Goal: Check status: Check status

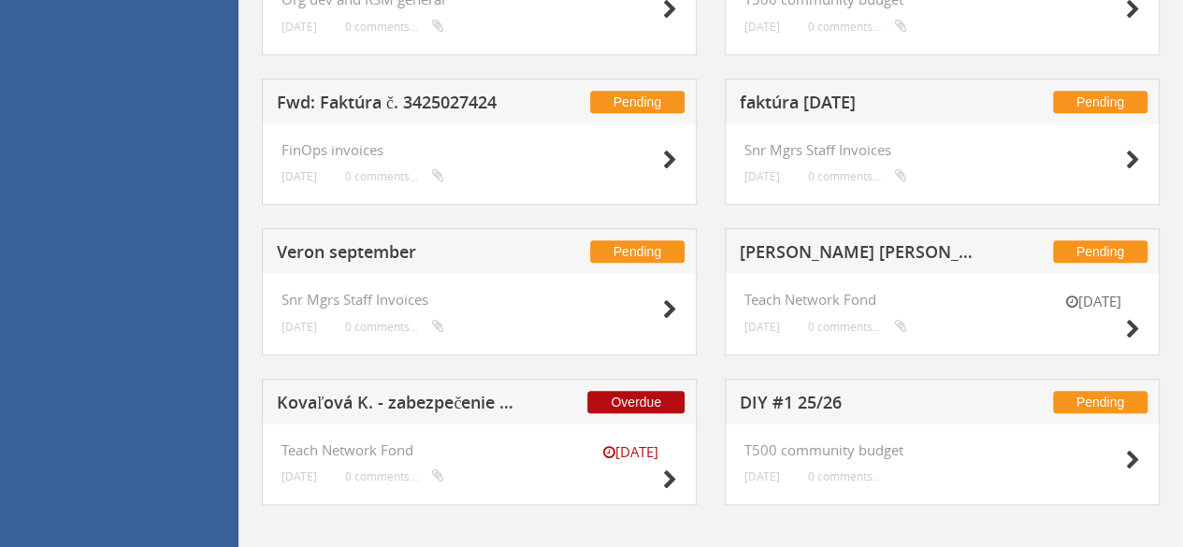
scroll to position [832, 0]
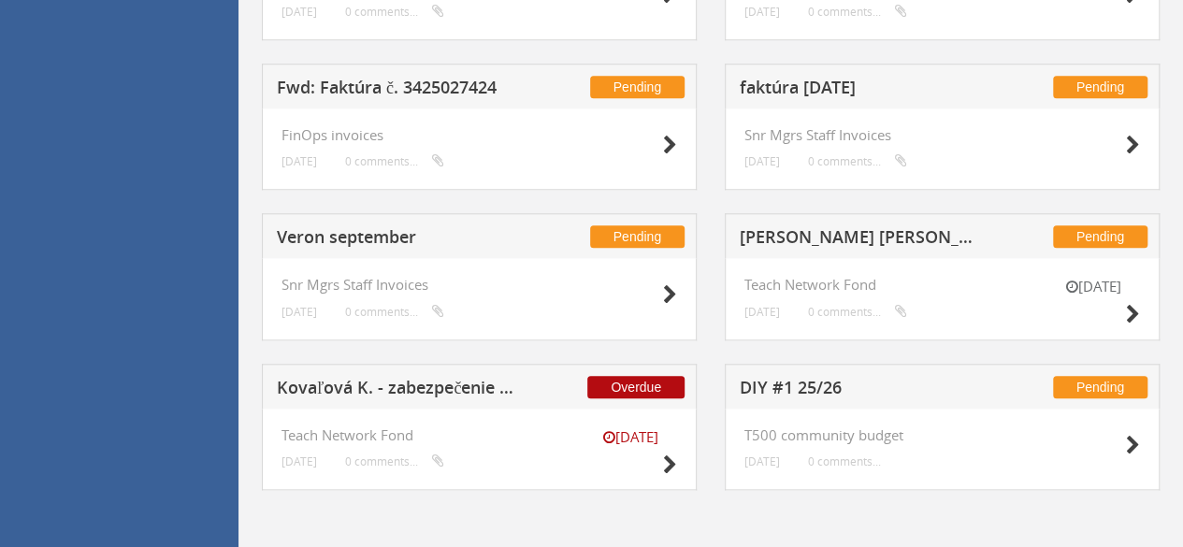
click at [327, 235] on h5 "Veron september" at bounding box center [398, 239] width 243 height 23
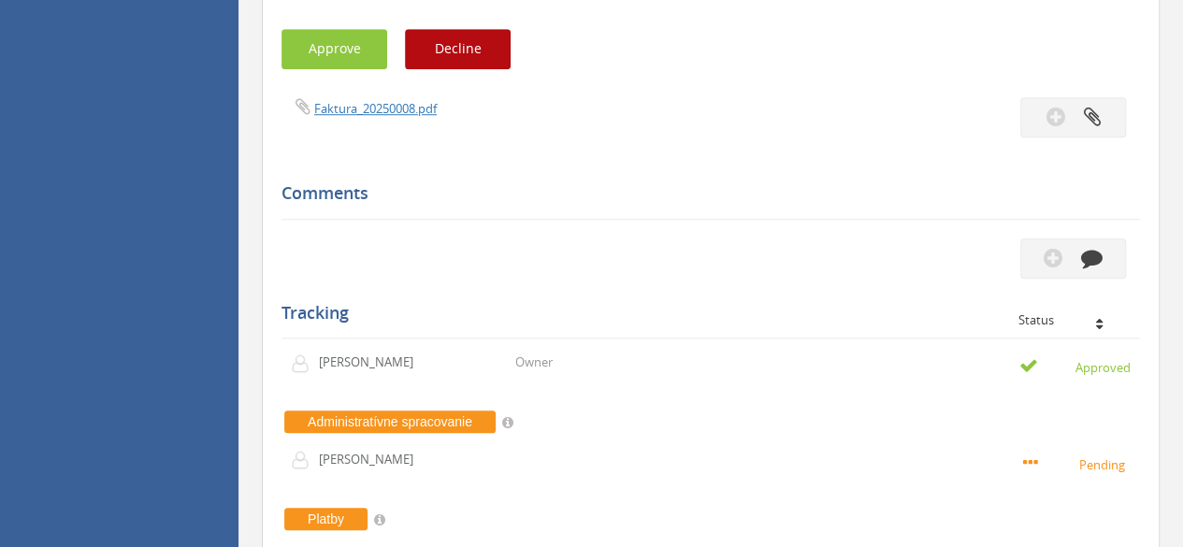
scroll to position [645, 0]
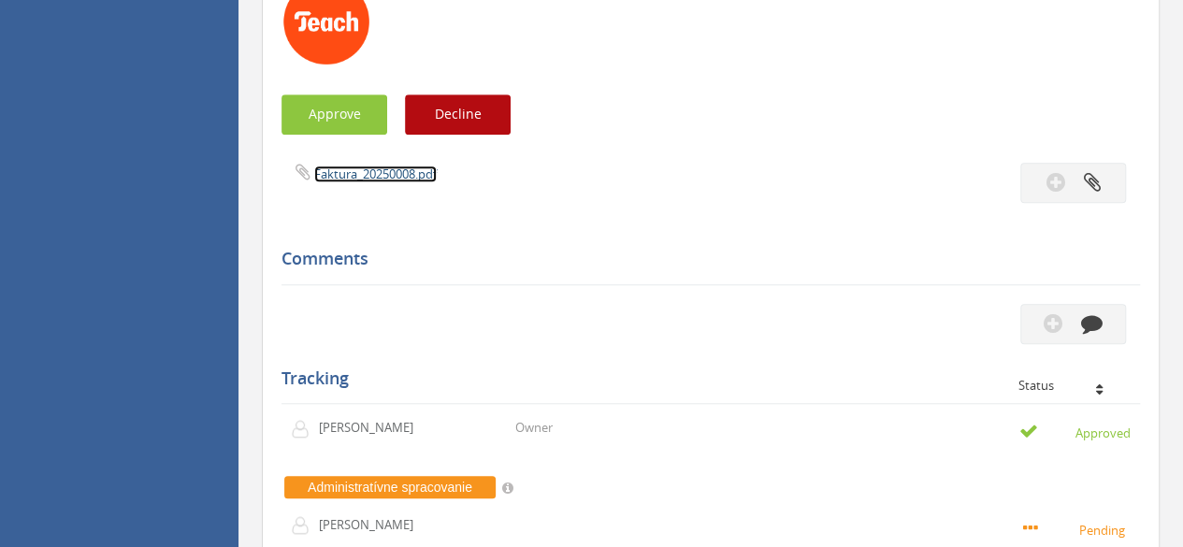
click at [398, 177] on link "Faktura_20250008.pdf" at bounding box center [375, 173] width 122 height 17
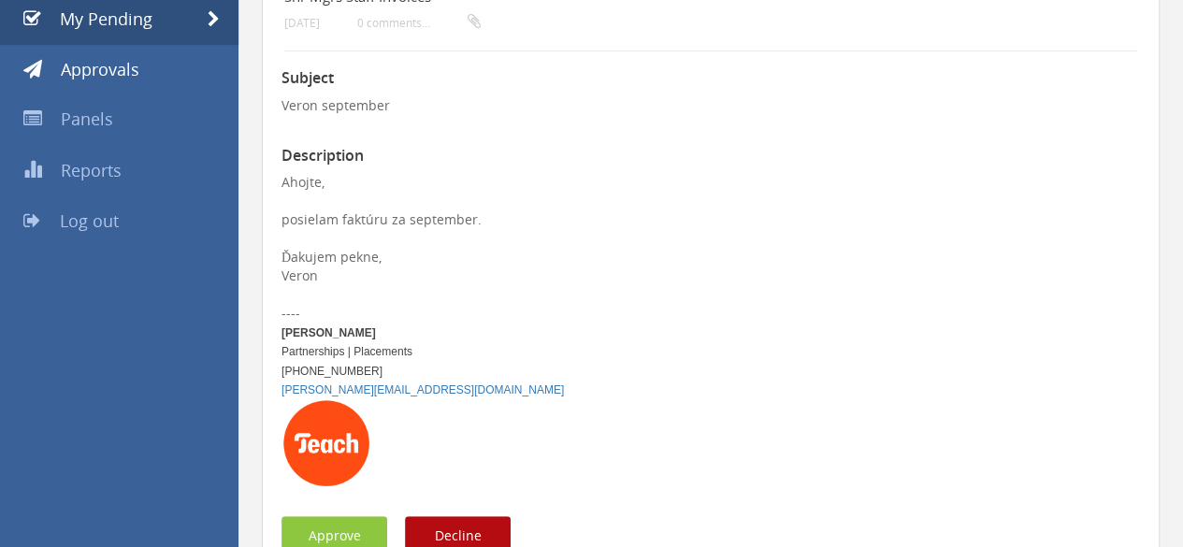
scroll to position [0, 0]
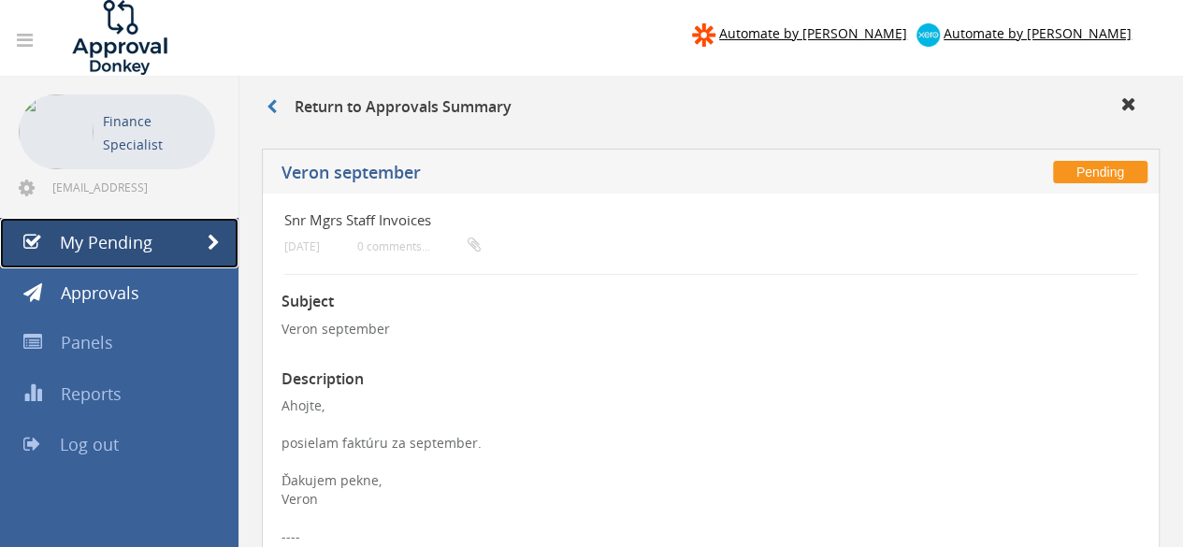
click at [150, 254] on link "My Pending" at bounding box center [119, 243] width 238 height 50
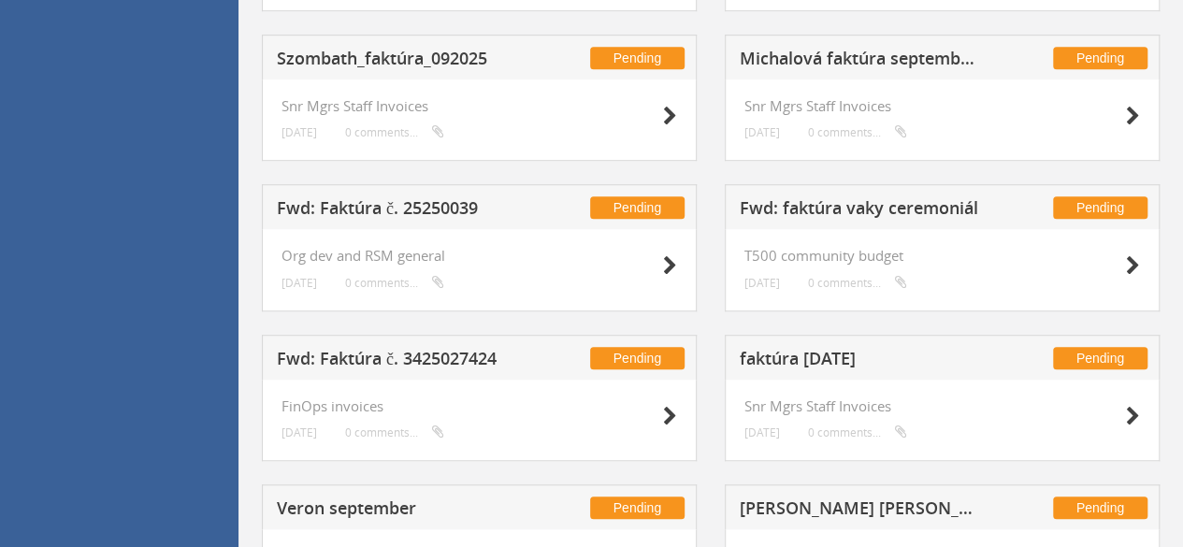
scroll to position [832, 0]
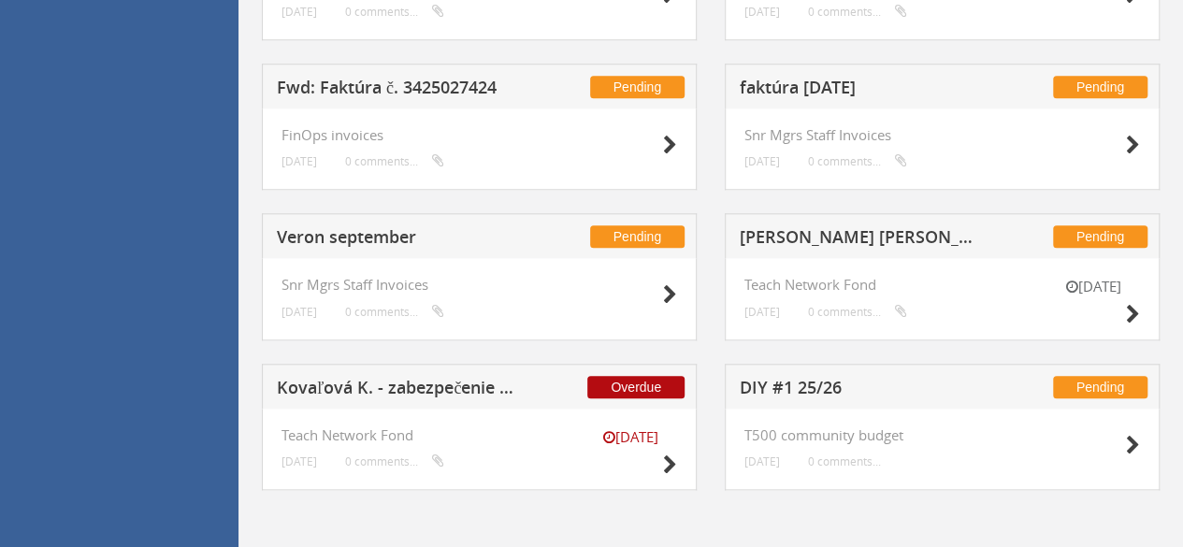
click at [821, 90] on h5 "faktúra [DATE]" at bounding box center [861, 90] width 243 height 23
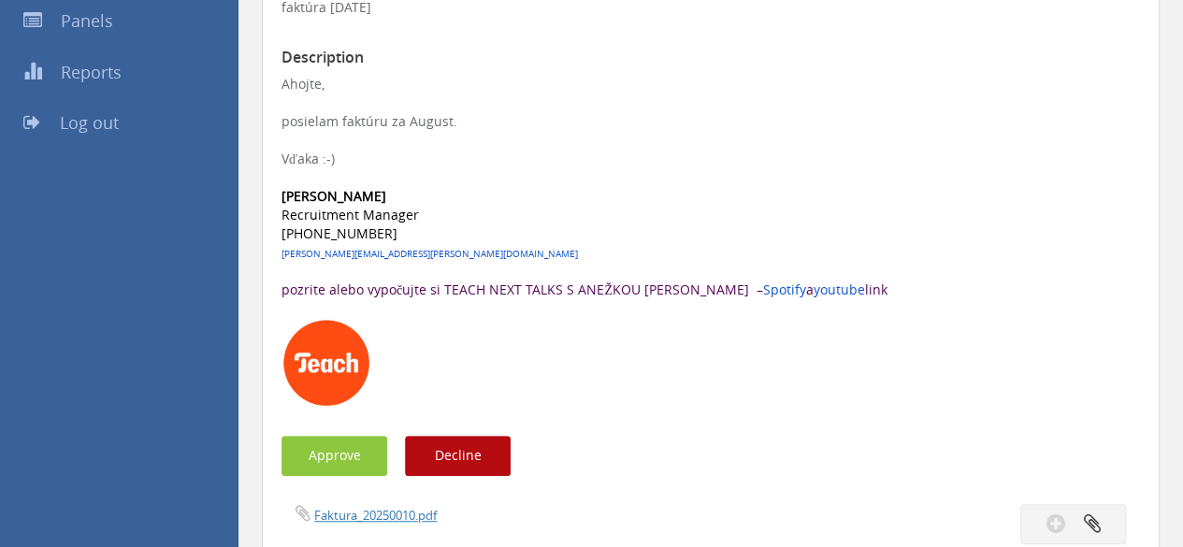
scroll to position [365, 0]
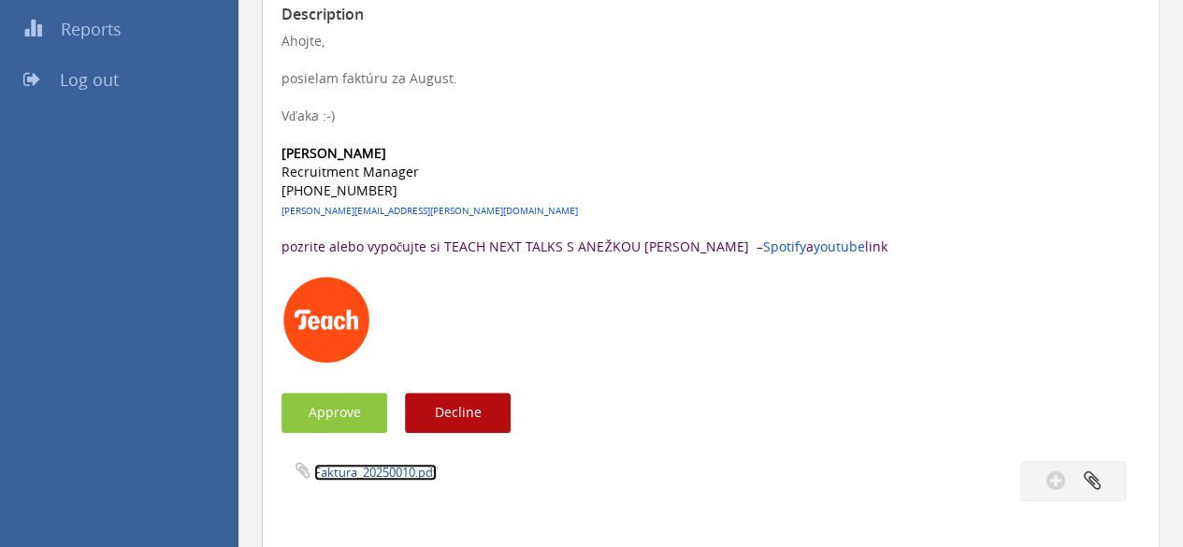
click at [358, 476] on link "Faktura_20250010.pdf" at bounding box center [375, 472] width 122 height 17
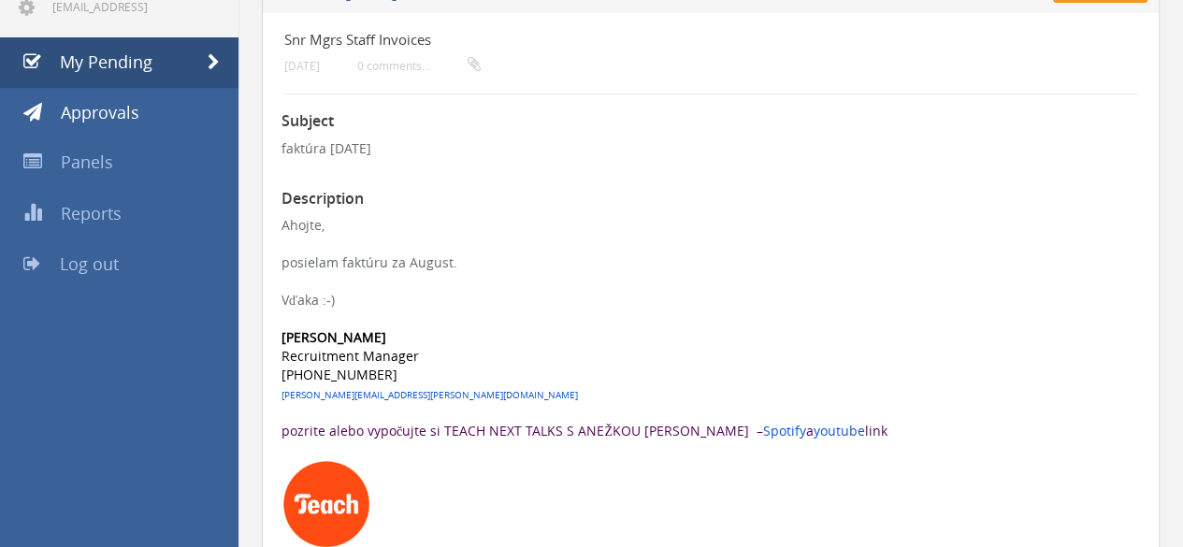
scroll to position [0, 0]
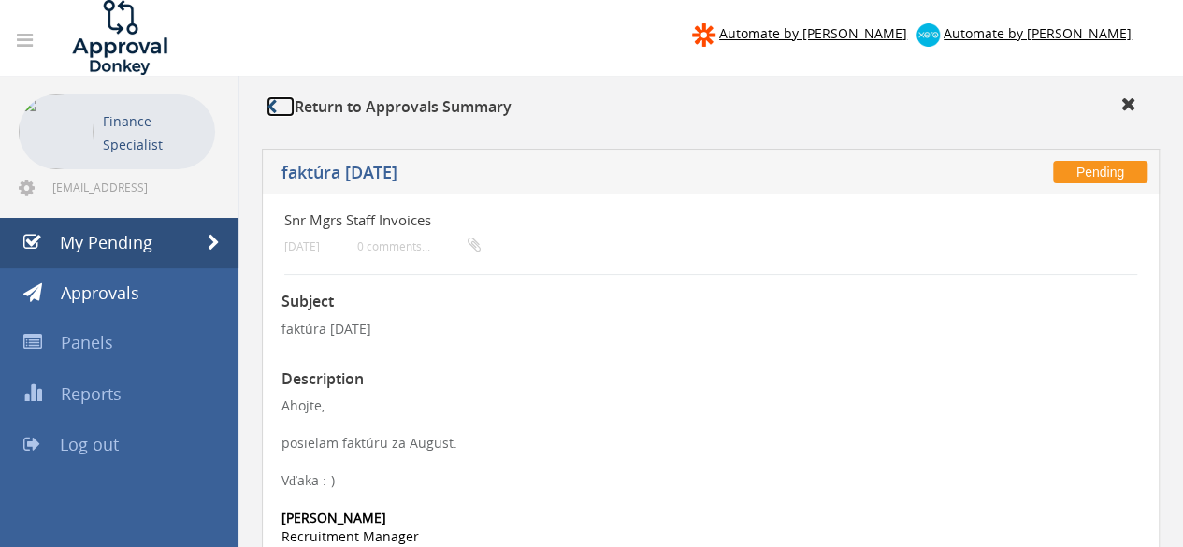
click at [281, 104] on link at bounding box center [280, 106] width 28 height 21
